Goal: Task Accomplishment & Management: Manage account settings

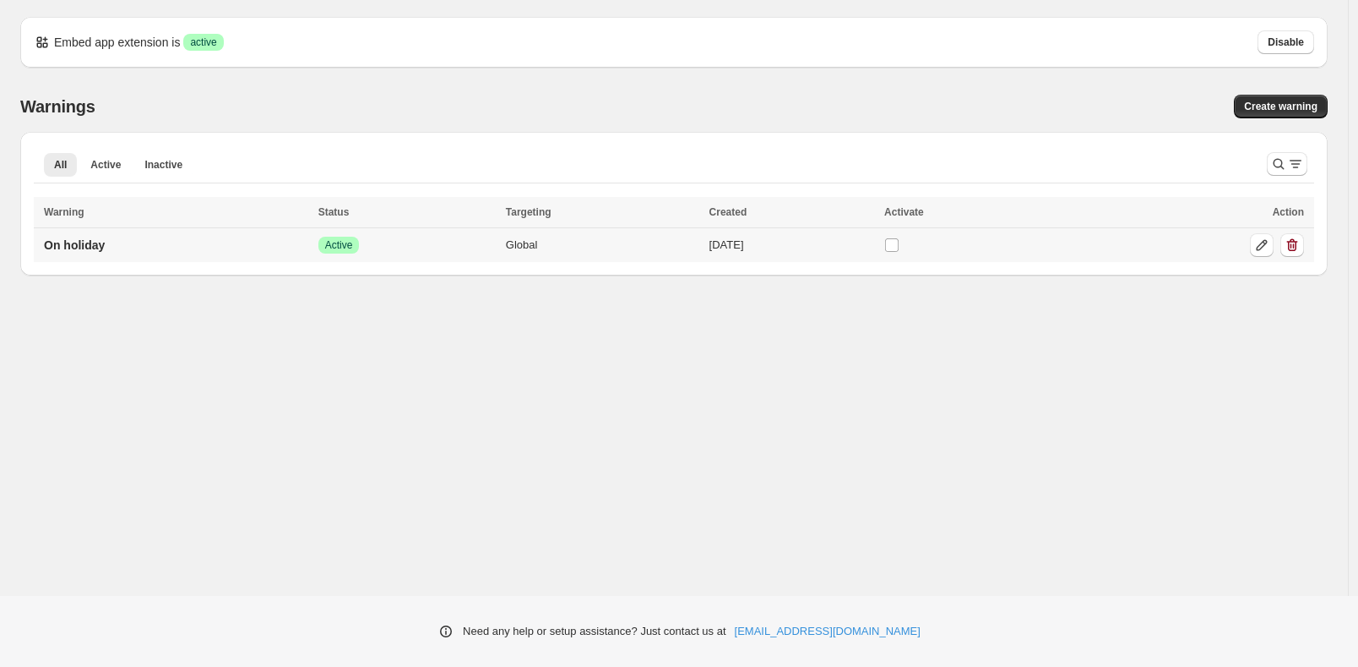
click at [1097, 245] on div at bounding box center [1185, 245] width 238 height 24
click at [1287, 41] on span "Disable" at bounding box center [1286, 42] width 36 height 14
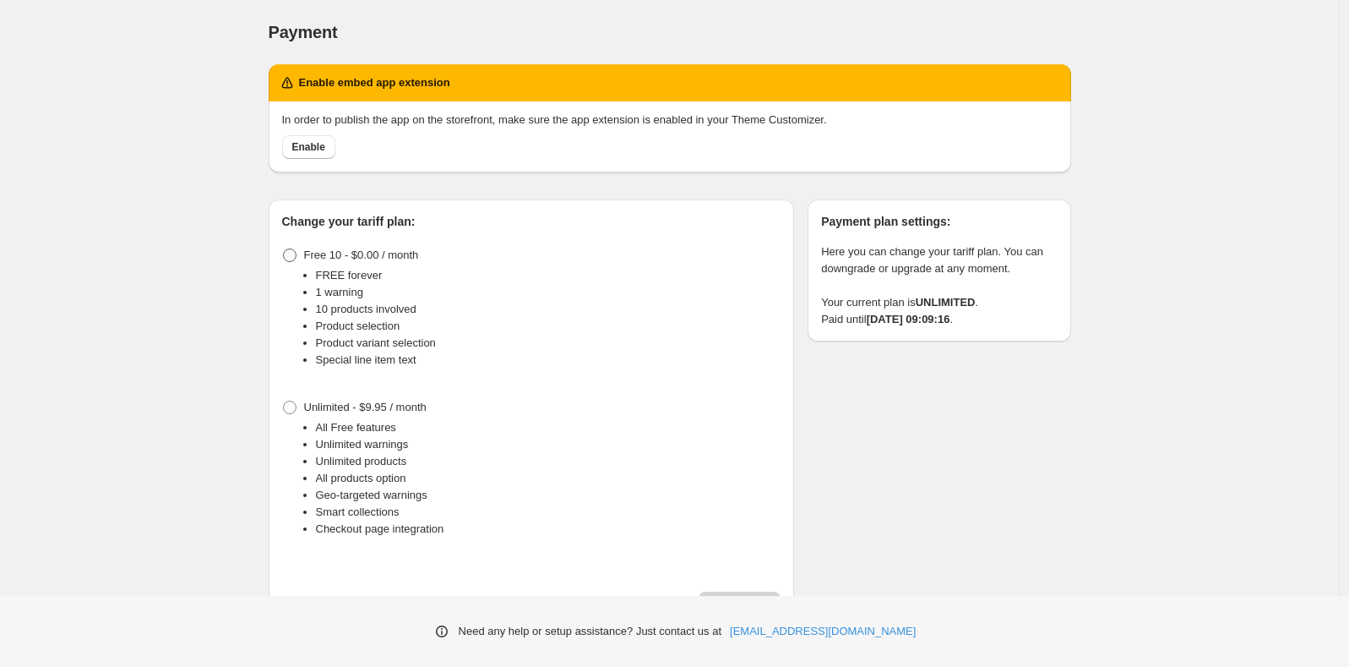
click at [297, 253] on span at bounding box center [290, 255] width 14 height 14
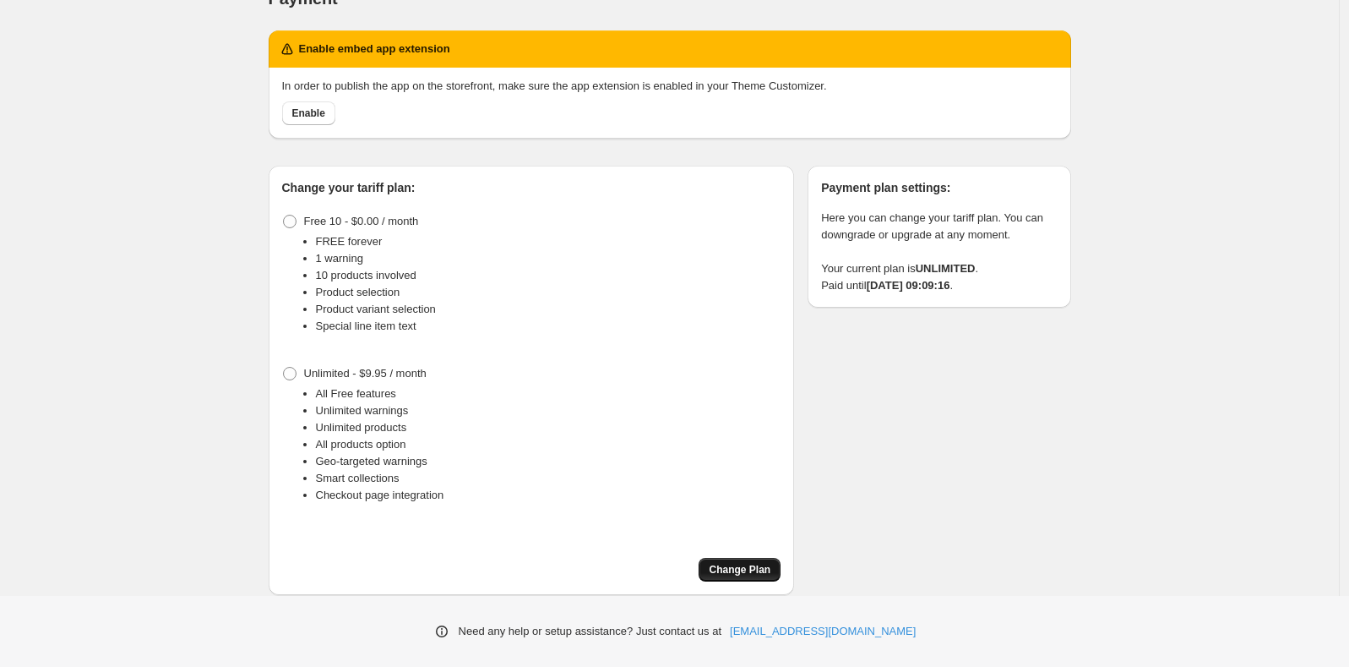
click at [741, 565] on span "Change Plan" at bounding box center [740, 570] width 62 height 14
click at [742, 572] on span "Change Plan" at bounding box center [740, 570] width 62 height 14
